Goal: Transaction & Acquisition: Purchase product/service

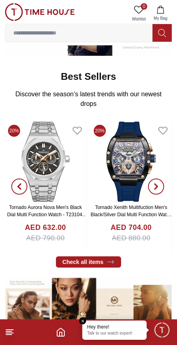
scroll to position [252, 0]
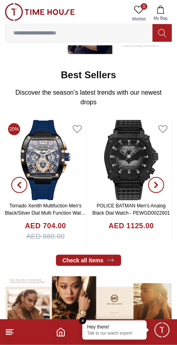
click at [6, 333] on line at bounding box center [9, 333] width 7 height 0
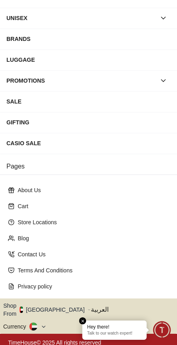
scroll to position [85, 0]
click at [42, 324] on icon at bounding box center [44, 327] width 6 height 6
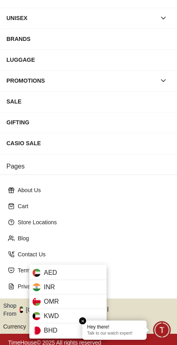
click at [146, 246] on div at bounding box center [88, 172] width 177 height 345
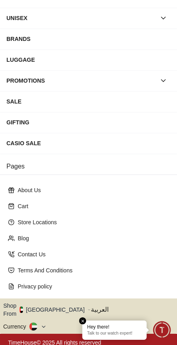
click at [9, 306] on button "Shop From UAE" at bounding box center [46, 310] width 87 height 16
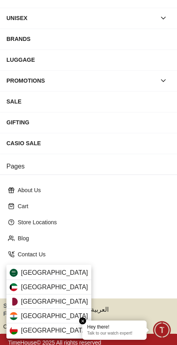
click at [18, 266] on div "Saudi Arabia" at bounding box center [48, 273] width 85 height 14
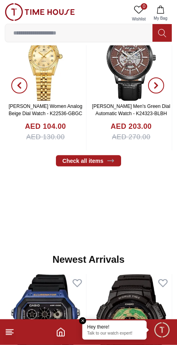
scroll to position [352, 0]
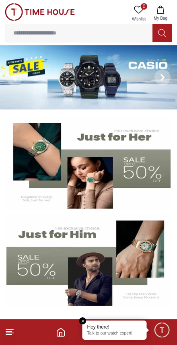
click at [117, 28] on input at bounding box center [78, 33] width 147 height 16
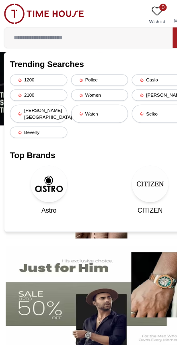
click at [135, 98] on div "Seiko" at bounding box center [141, 100] width 50 height 16
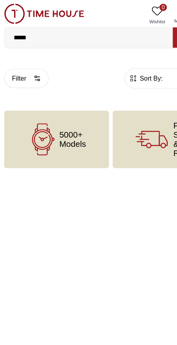
click at [124, 30] on input "*****" at bounding box center [78, 33] width 147 height 16
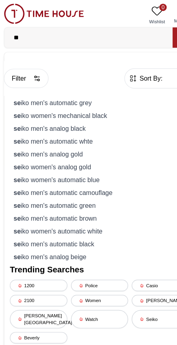
type input "*"
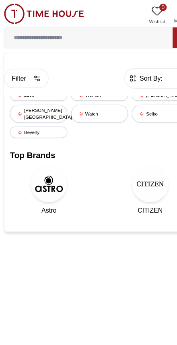
click at [136, 82] on div "Filter Sort By: ​ ****** ​" at bounding box center [88, 68] width 167 height 31
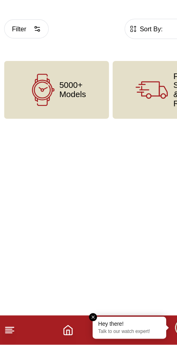
click at [31, 108] on icon at bounding box center [39, 122] width 28 height 28
click at [56, 114] on span "5000+ Models" at bounding box center [64, 122] width 23 height 16
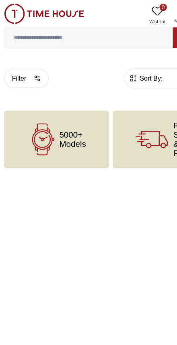
click at [93, 29] on input at bounding box center [78, 33] width 147 height 16
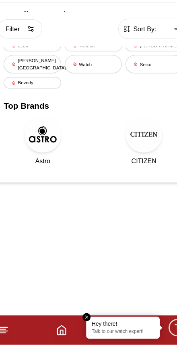
click at [131, 65] on div "1200 Police Casio 2100 Women [PERSON_NAME] [PERSON_NAME] hills Watch [PERSON_NA…" at bounding box center [88, 93] width 157 height 56
click at [131, 145] on img at bounding box center [132, 161] width 32 height 32
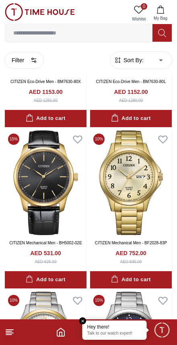
scroll to position [1138, 0]
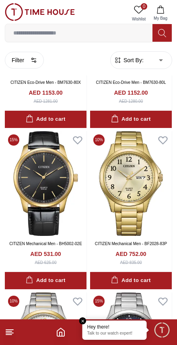
click at [13, 336] on icon at bounding box center [10, 332] width 10 height 10
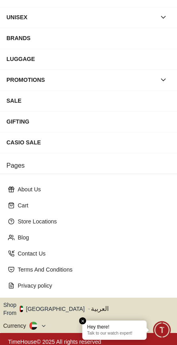
scroll to position [85, 0]
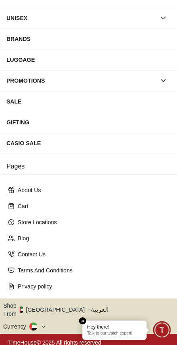
click at [54, 305] on button "Shop From [GEOGRAPHIC_DATA]" at bounding box center [46, 310] width 87 height 16
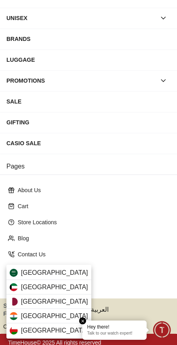
click at [55, 270] on span "[GEOGRAPHIC_DATA]" at bounding box center [54, 273] width 67 height 10
